Goal: Task Accomplishment & Management: Manage account settings

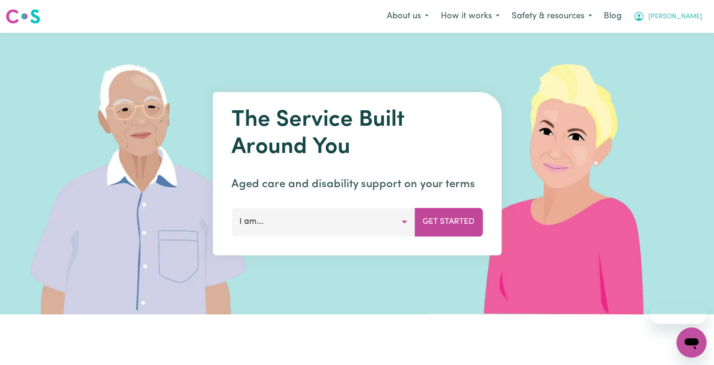
click at [691, 15] on span "Danna" at bounding box center [675, 17] width 54 height 10
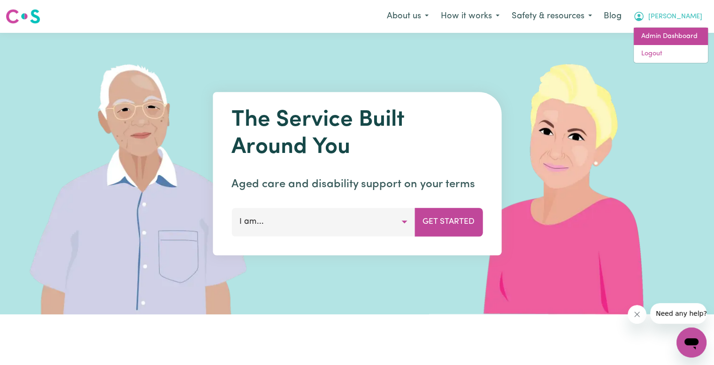
click at [674, 44] on link "Admin Dashboard" at bounding box center [671, 37] width 74 height 18
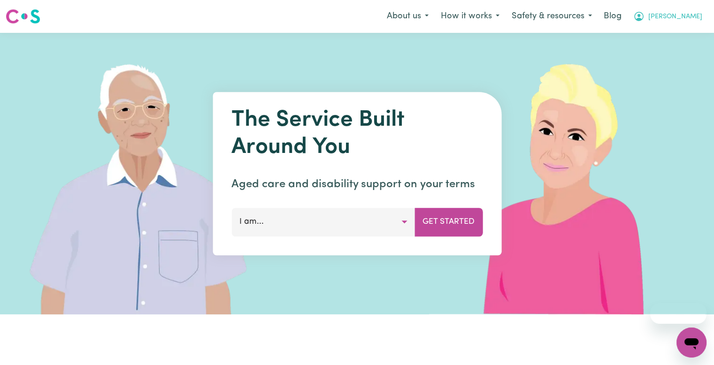
click at [695, 23] on button "Danna" at bounding box center [667, 17] width 81 height 20
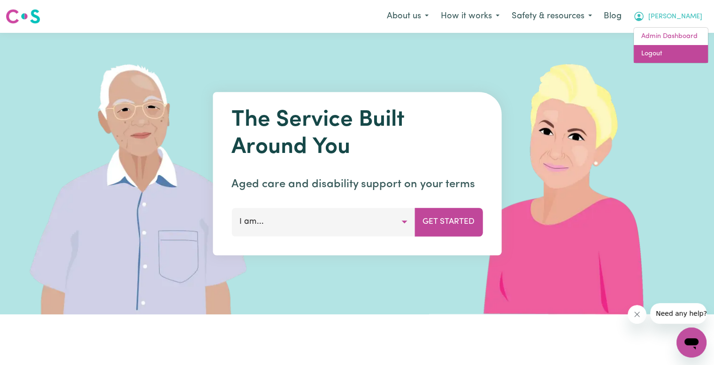
click at [659, 56] on link "Logout" at bounding box center [671, 54] width 74 height 18
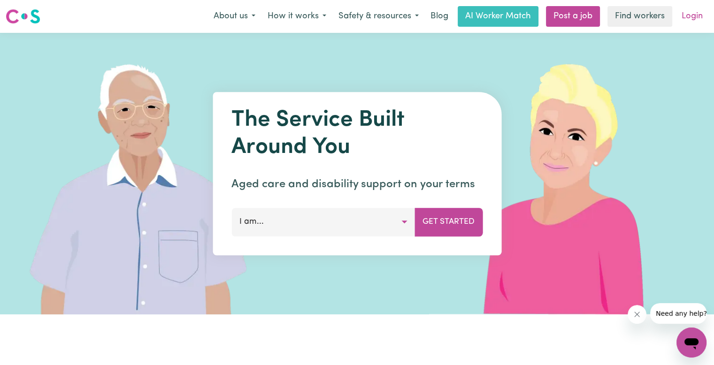
click at [695, 15] on link "Login" at bounding box center [692, 16] width 32 height 21
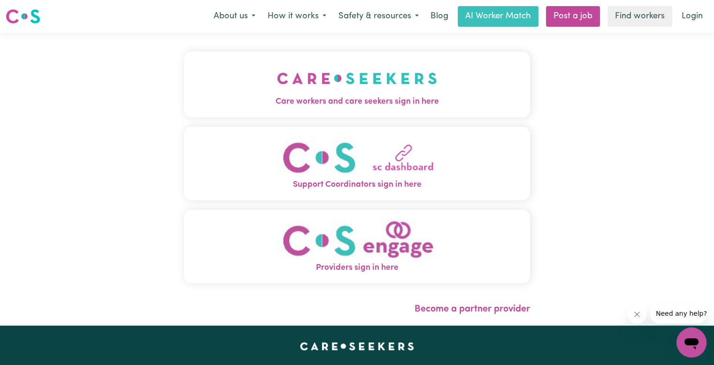
click at [277, 94] on img "Care workers and care seekers sign in here" at bounding box center [357, 78] width 160 height 35
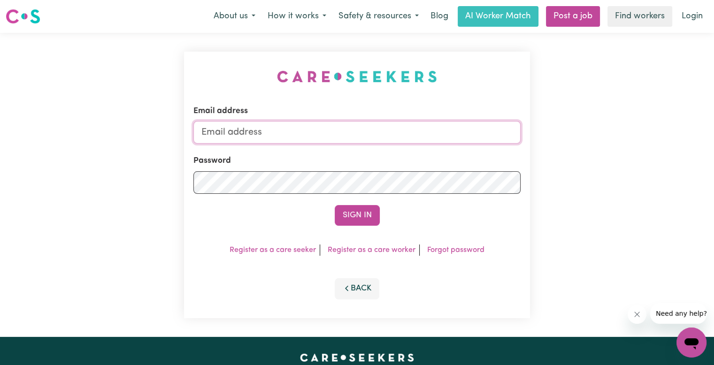
drag, startPoint x: 311, startPoint y: 124, endPoint x: 306, endPoint y: 127, distance: 6.1
click at [311, 124] on input "Email address" at bounding box center [356, 132] width 327 height 23
drag, startPoint x: 252, startPoint y: 131, endPoint x: 633, endPoint y: 135, distance: 381.2
click at [632, 135] on div "Email address superuser~williamsorrell@careseekers.com.au Password Sign In Regi…" at bounding box center [357, 185] width 714 height 304
type input "superuser~JoshuaGranvillani@careseekers.com.au"
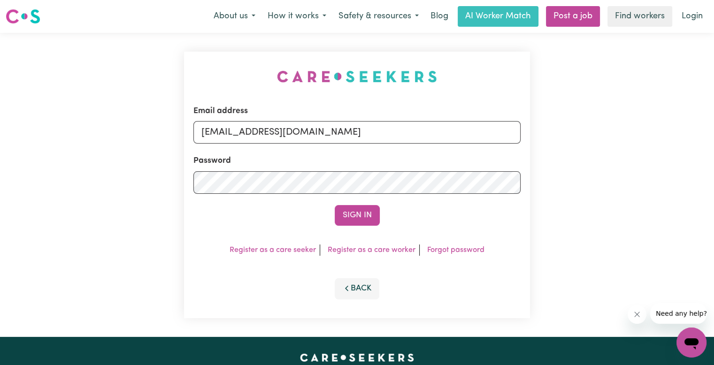
click at [302, 169] on div "Password" at bounding box center [356, 174] width 327 height 38
click at [335, 205] on button "Sign In" at bounding box center [357, 215] width 45 height 21
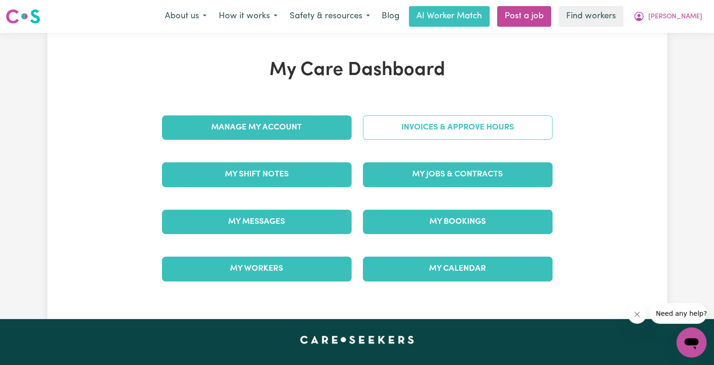
click at [413, 130] on link "Invoices & Approve Hours" at bounding box center [458, 127] width 190 height 24
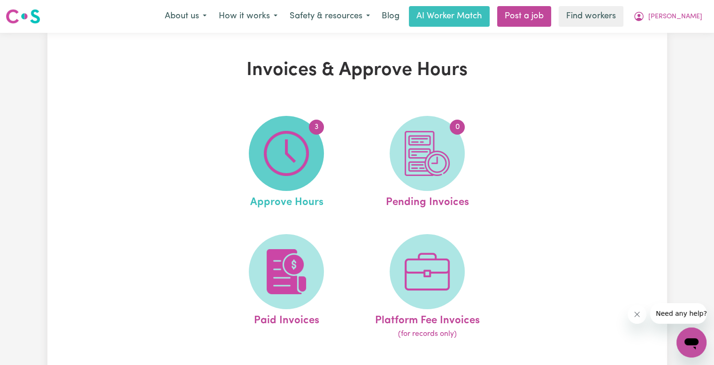
click at [272, 153] on img at bounding box center [286, 153] width 45 height 45
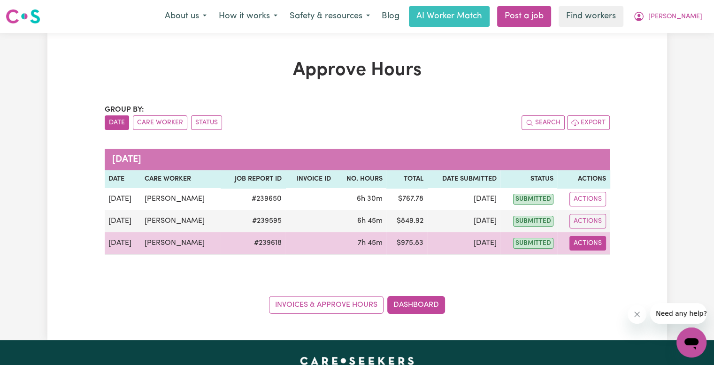
click at [602, 247] on button "Actions" at bounding box center [587, 243] width 37 height 15
click at [604, 262] on link "View Job Report" at bounding box center [609, 264] width 80 height 19
select select "pm"
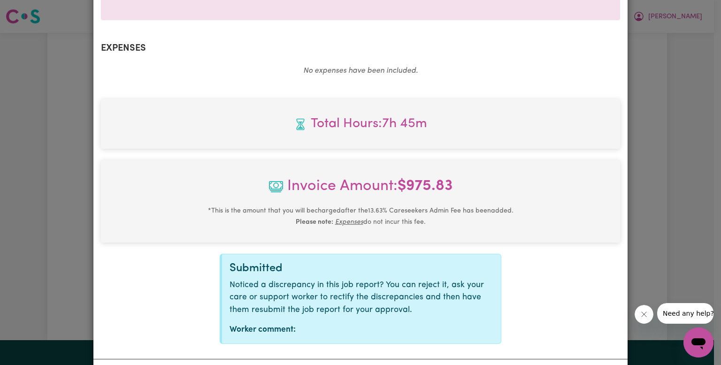
scroll to position [371, 0]
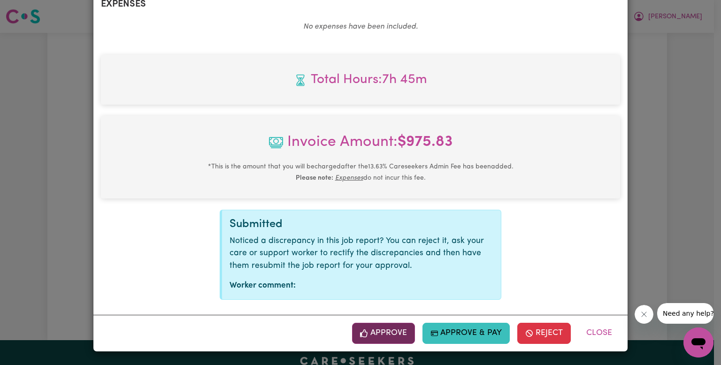
click at [368, 330] on button "Approve" at bounding box center [383, 333] width 63 height 21
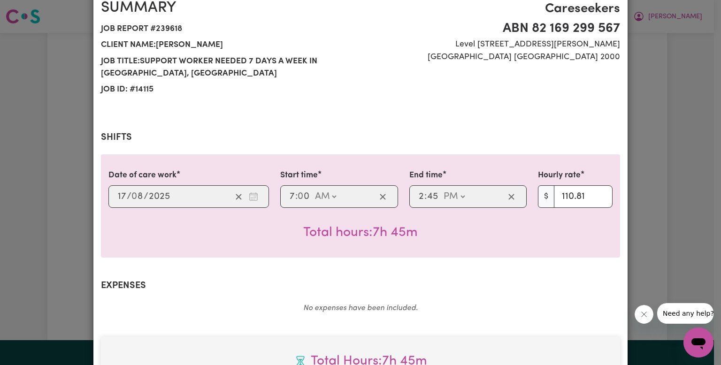
scroll to position [0, 0]
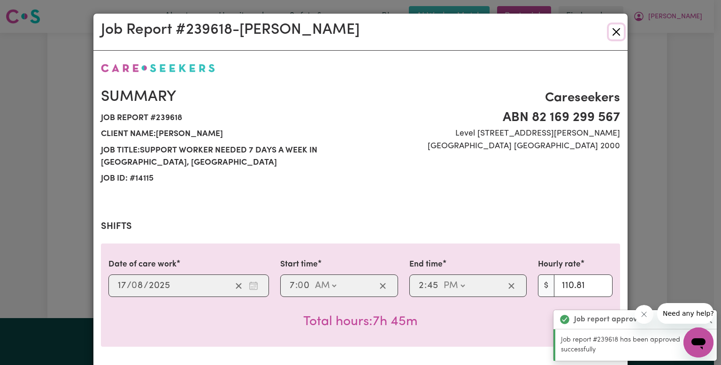
click at [611, 34] on button "Close" at bounding box center [616, 31] width 15 height 15
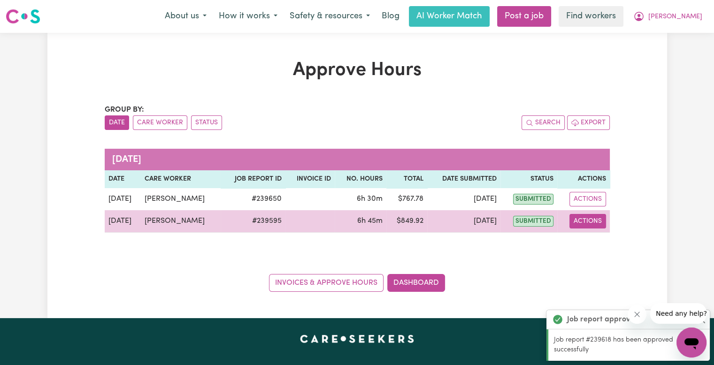
click at [600, 222] on button "Actions" at bounding box center [587, 221] width 37 height 15
click at [605, 239] on link "View Job Report" at bounding box center [609, 242] width 80 height 19
select select "pm"
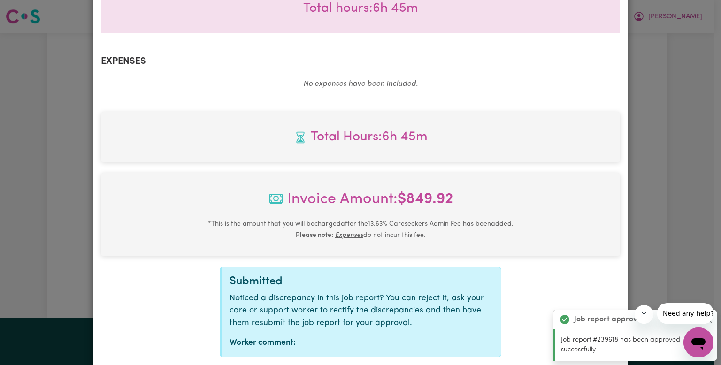
scroll to position [371, 0]
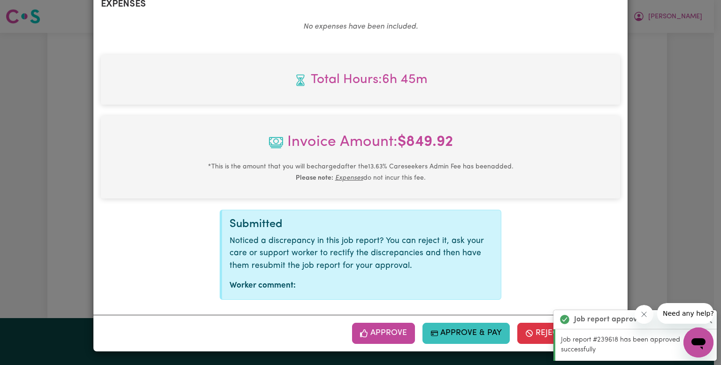
click at [366, 334] on icon "button" at bounding box center [364, 334] width 8 height 8
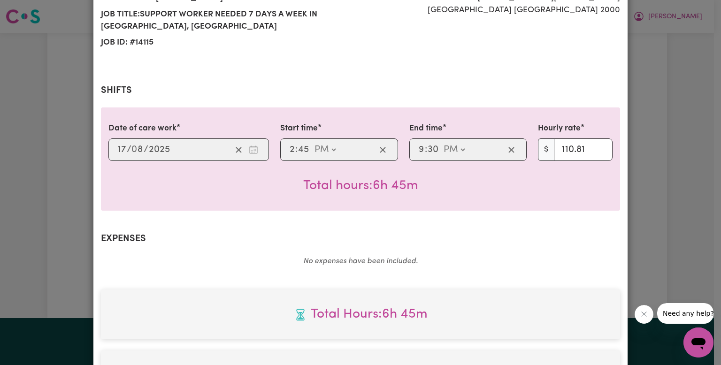
scroll to position [0, 0]
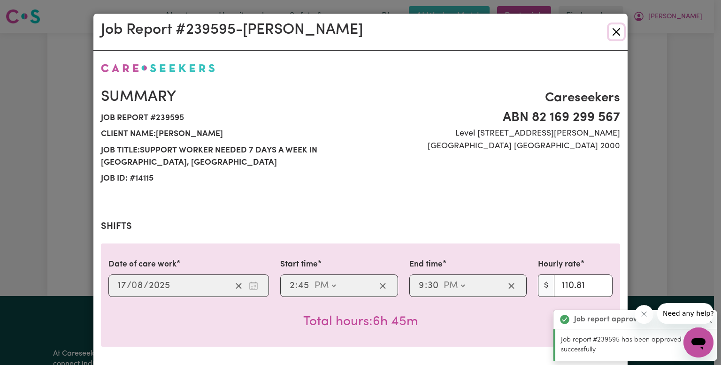
click at [615, 32] on button "Close" at bounding box center [616, 31] width 15 height 15
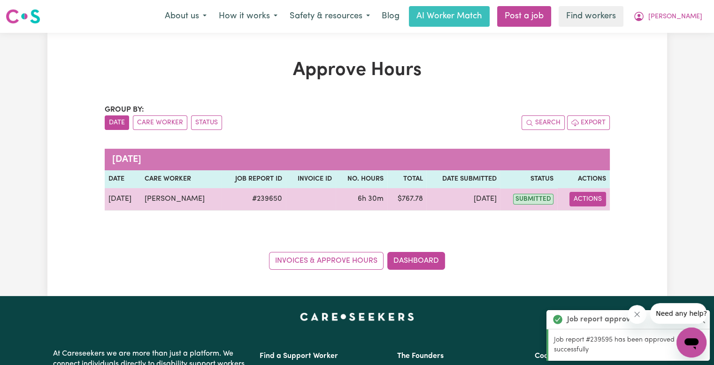
click at [580, 197] on button "Actions" at bounding box center [587, 199] width 37 height 15
click at [589, 223] on link "View Job Report" at bounding box center [609, 220] width 80 height 19
select select "pm"
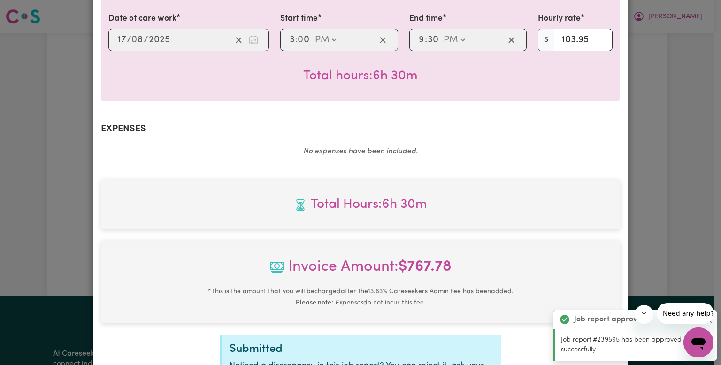
scroll to position [371, 0]
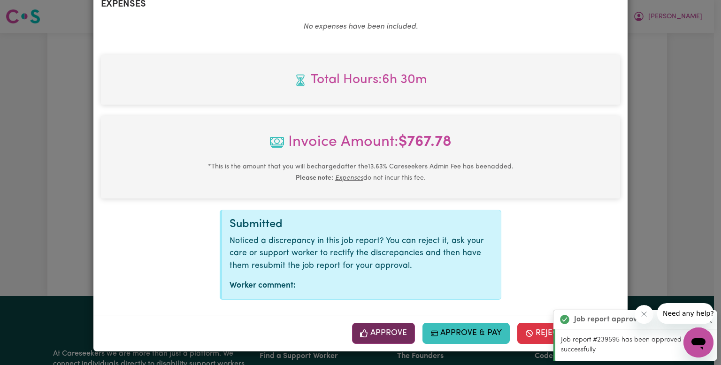
click at [385, 340] on button "Approve" at bounding box center [383, 333] width 63 height 21
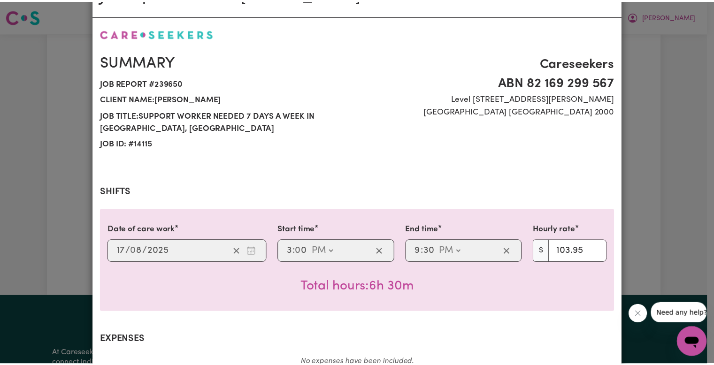
scroll to position [0, 0]
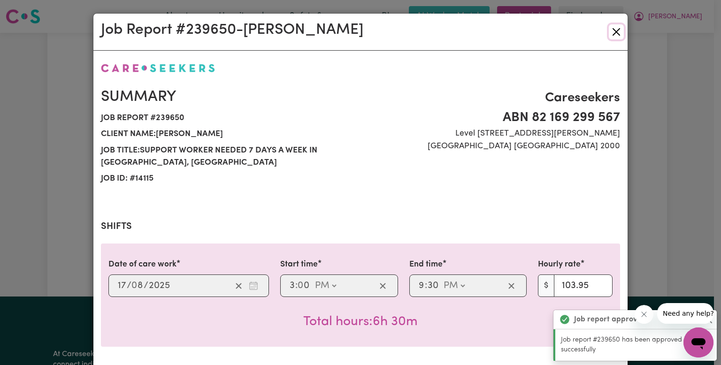
click at [616, 34] on button "Close" at bounding box center [616, 31] width 15 height 15
